Goal: Task Accomplishment & Management: Use online tool/utility

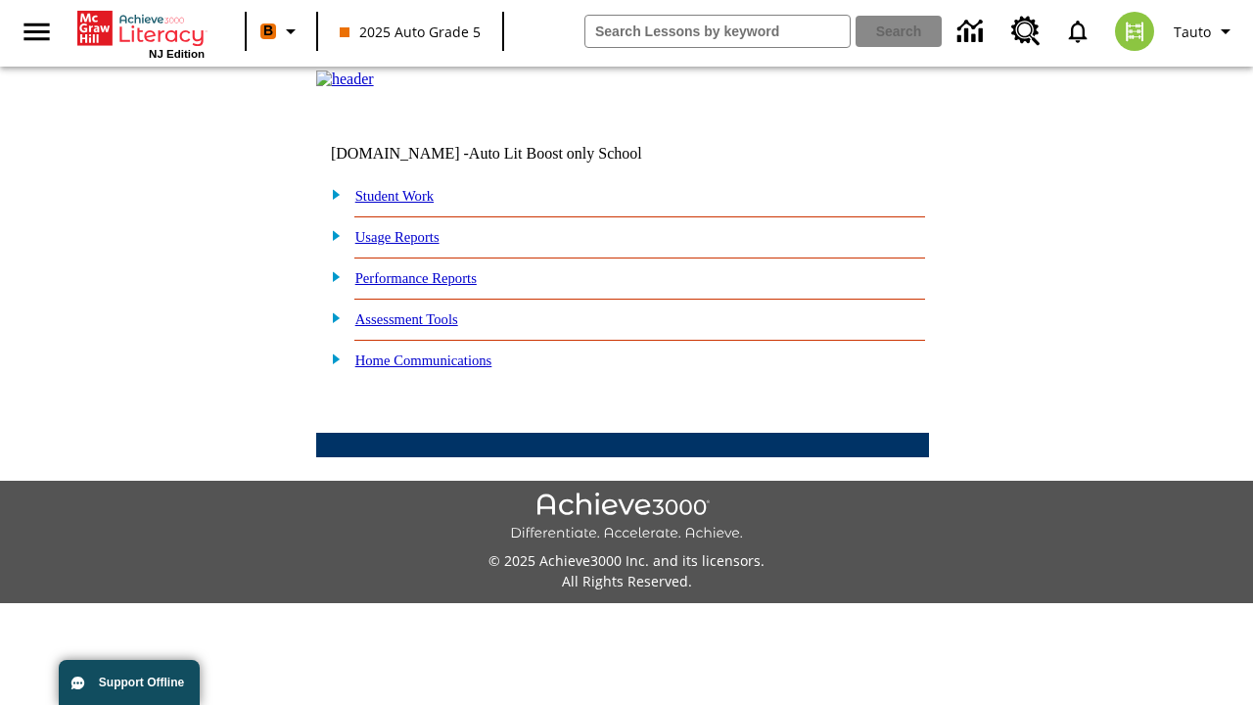
click at [406, 204] on link "Student Work" at bounding box center [394, 196] width 78 height 16
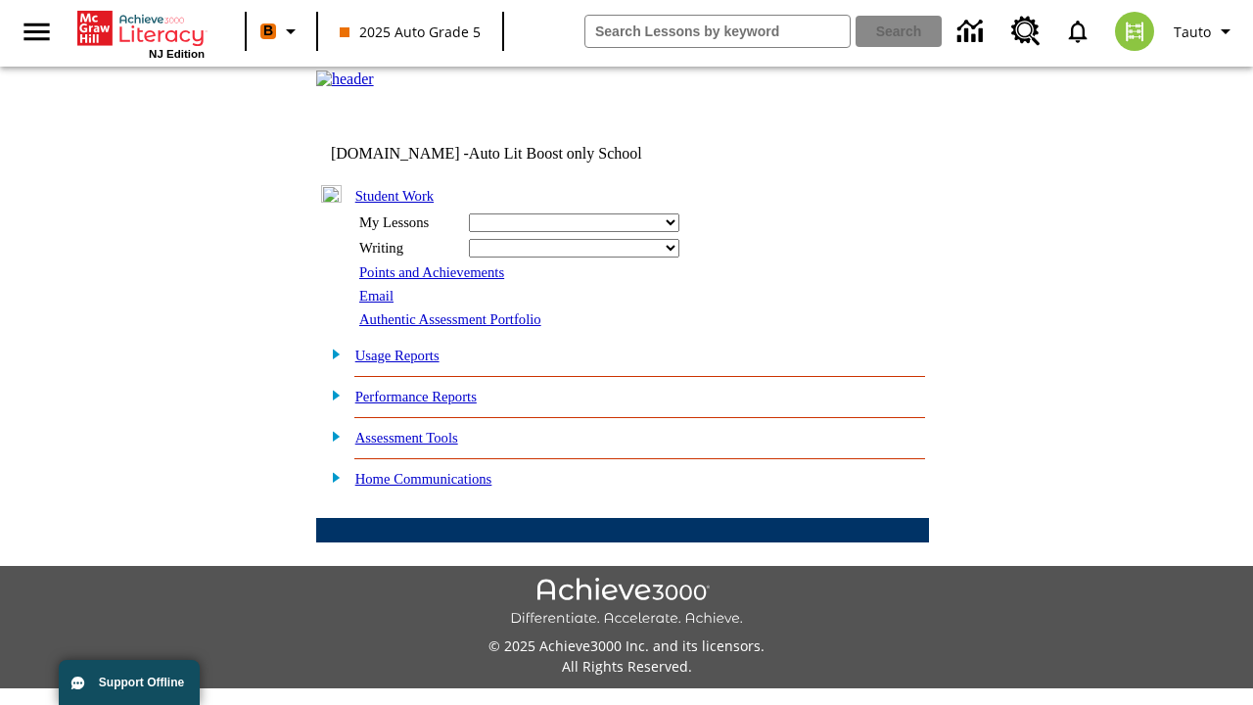
select select "/options/reports/?report_id=24&atype=14&section=2"
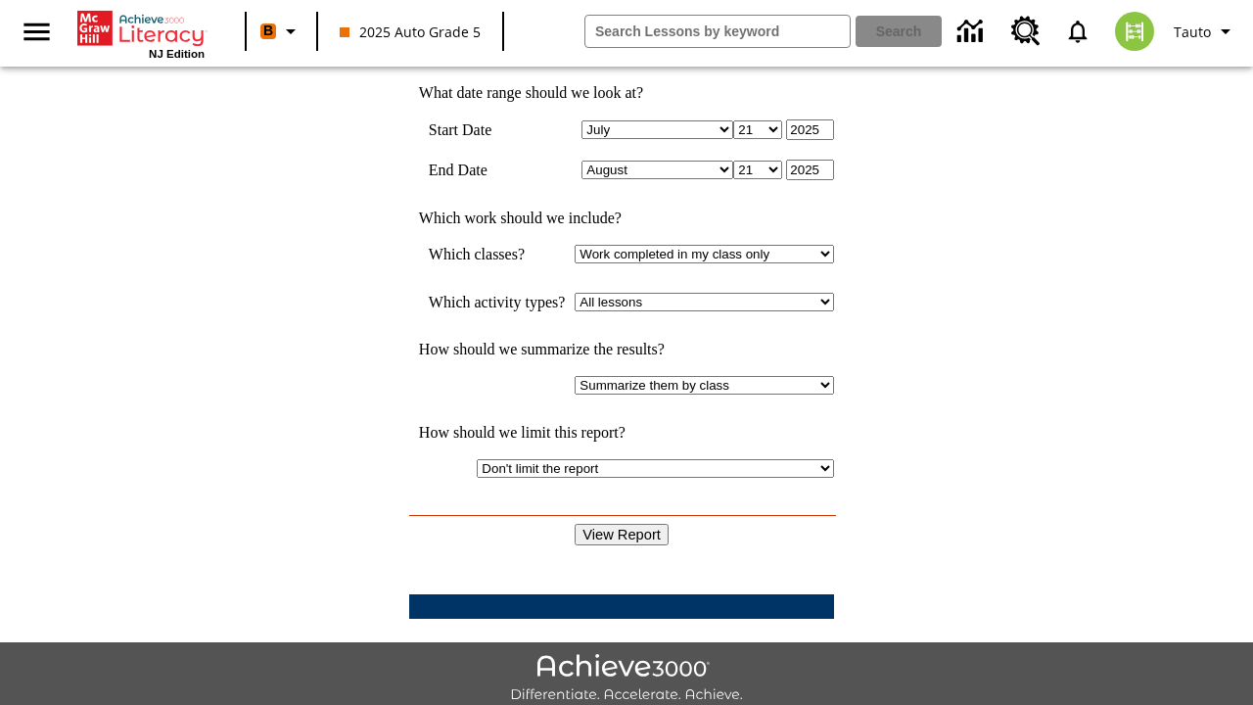
click at [623, 524] on input "View Report" at bounding box center [622, 535] width 94 height 22
